Goal: Information Seeking & Learning: Learn about a topic

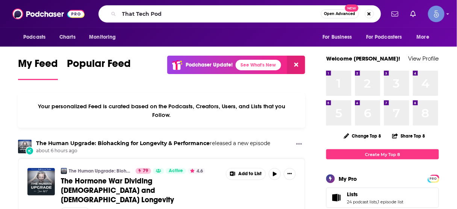
type input "That Tech Pod"
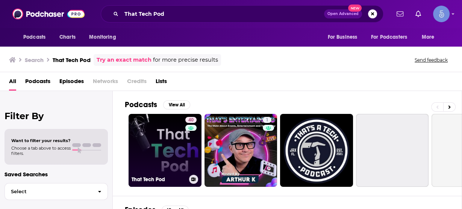
click at [171, 140] on link "40 That Tech Pod" at bounding box center [165, 150] width 73 height 73
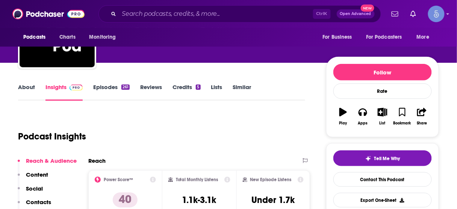
scroll to position [60, 0]
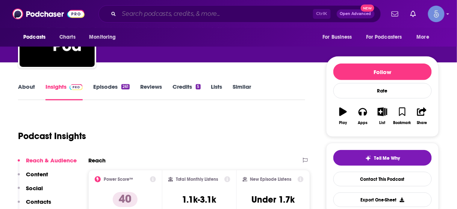
click at [204, 13] on input "Search podcasts, credits, & more..." at bounding box center [216, 14] width 194 height 12
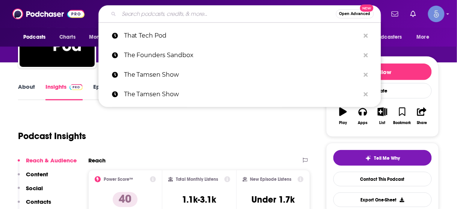
paste input "Aligned & Thriving | Wellness Tips, Spiritual Growth, Self-Love Healing"
type input "Aligned & Thriving | Wellness Tips, Spiritual Growth, Self-Love Healing"
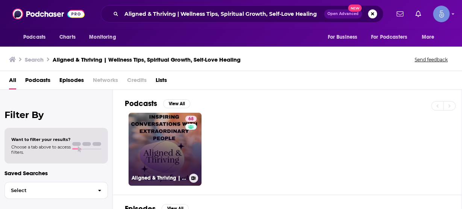
click at [163, 142] on link "68 Aligned & Thriving | Wellness Tips, Spiritual Growth, Self-Love Healing" at bounding box center [165, 149] width 73 height 73
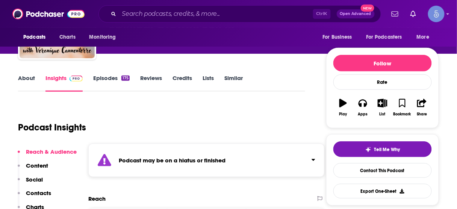
scroll to position [120, 0]
